Goal: Task Accomplishment & Management: Complete application form

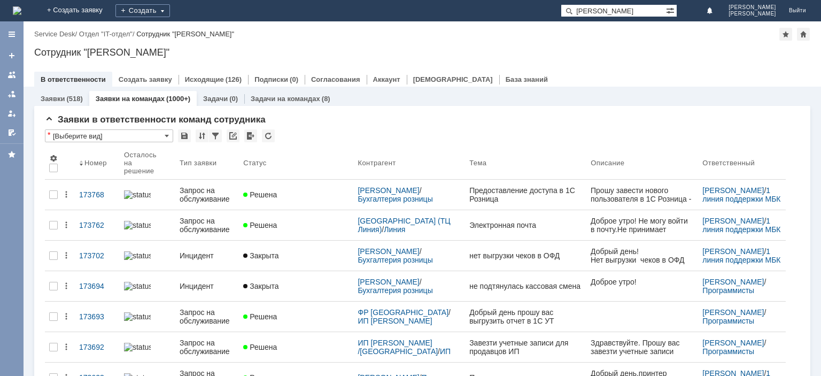
type input "илхама"
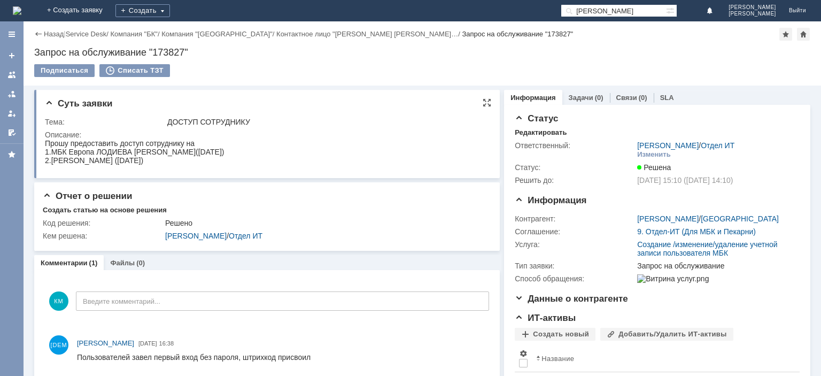
click at [124, 150] on div "1.МБК Европа ЛОДИЕВА ИЛХАМА ГЮЛАММЕД КЫЗЫ(14.12.1993)" at bounding box center [134, 151] width 179 height 9
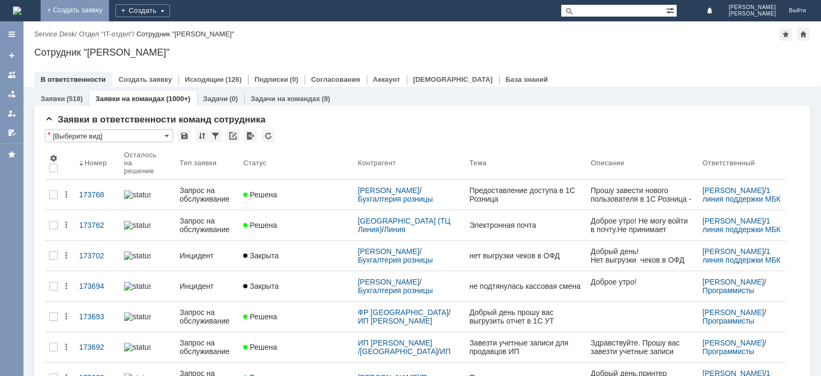
click at [109, 9] on link "+ Создать заявку" at bounding box center [75, 10] width 68 height 21
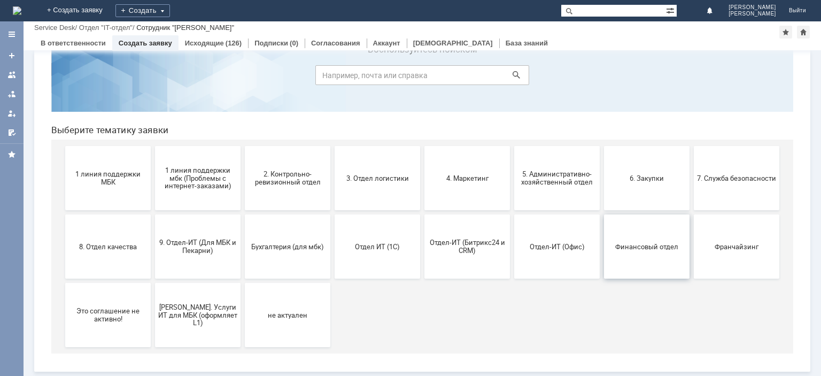
scroll to position [45, 0]
click at [719, 239] on button "Франчайзинг" at bounding box center [736, 247] width 85 height 64
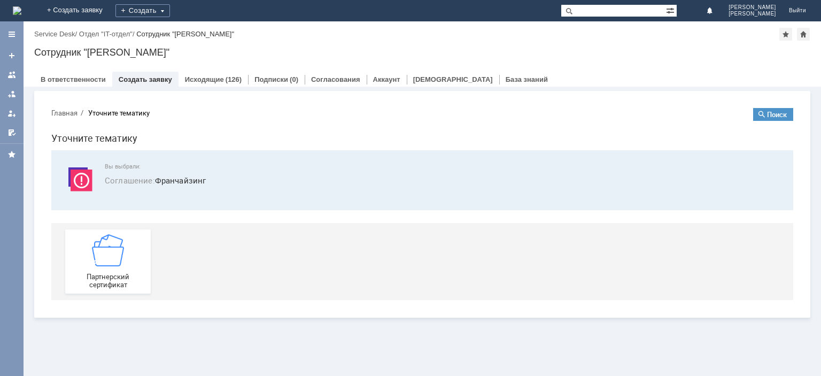
scroll to position [0, 0]
click at [111, 260] on img at bounding box center [108, 250] width 32 height 32
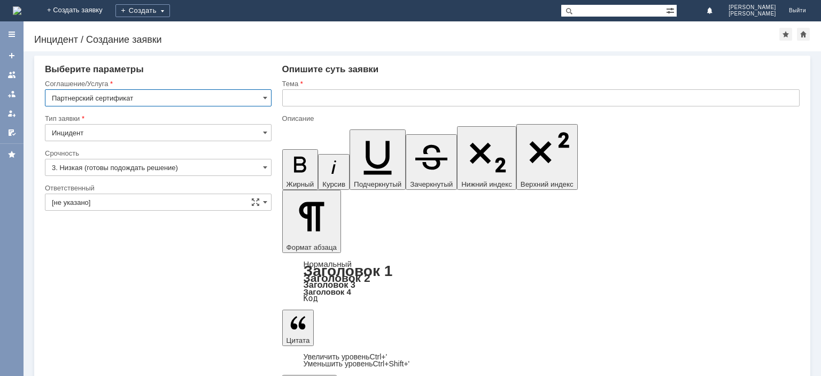
click at [332, 97] on input "text" at bounding box center [540, 97] width 517 height 17
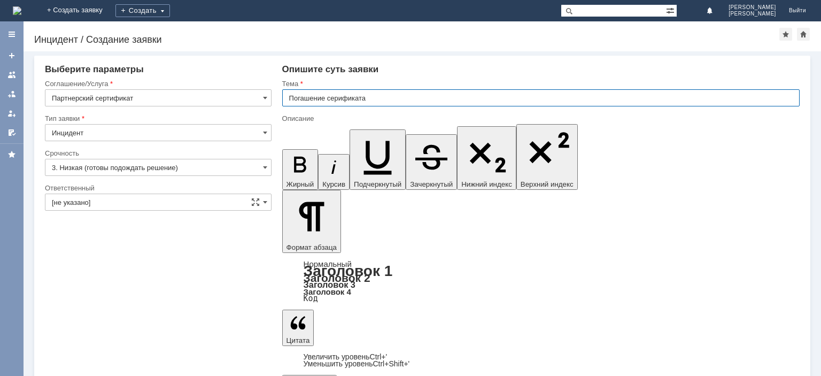
type input "Погашение серификата"
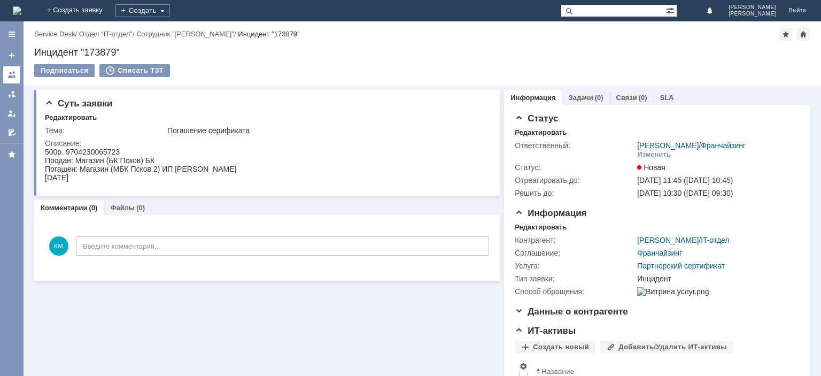
click at [10, 76] on div at bounding box center [11, 75] width 9 height 9
